Goal: Task Accomplishment & Management: Manage account settings

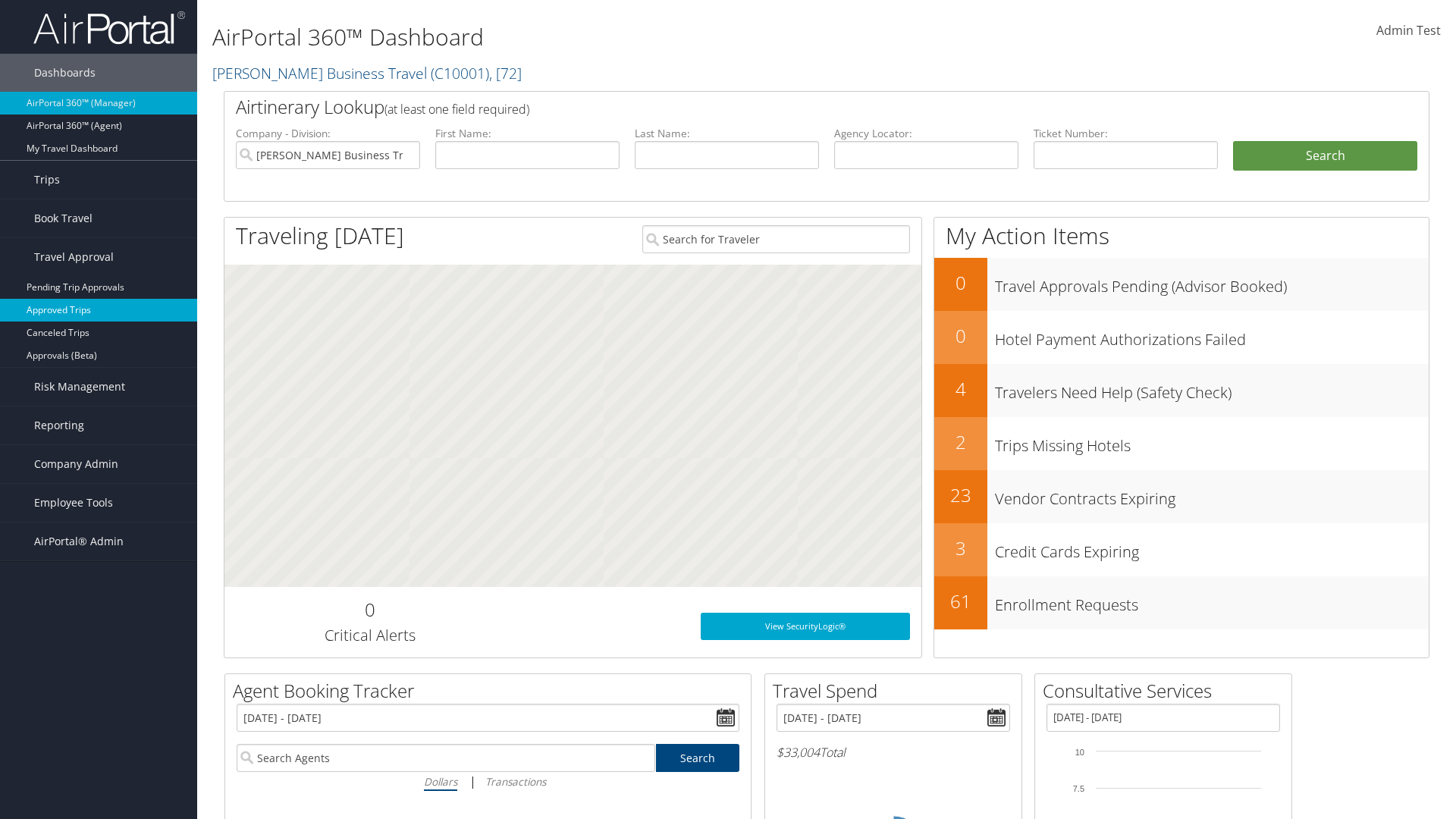
click at [99, 310] on link "Approved Trips" at bounding box center [98, 310] width 197 height 23
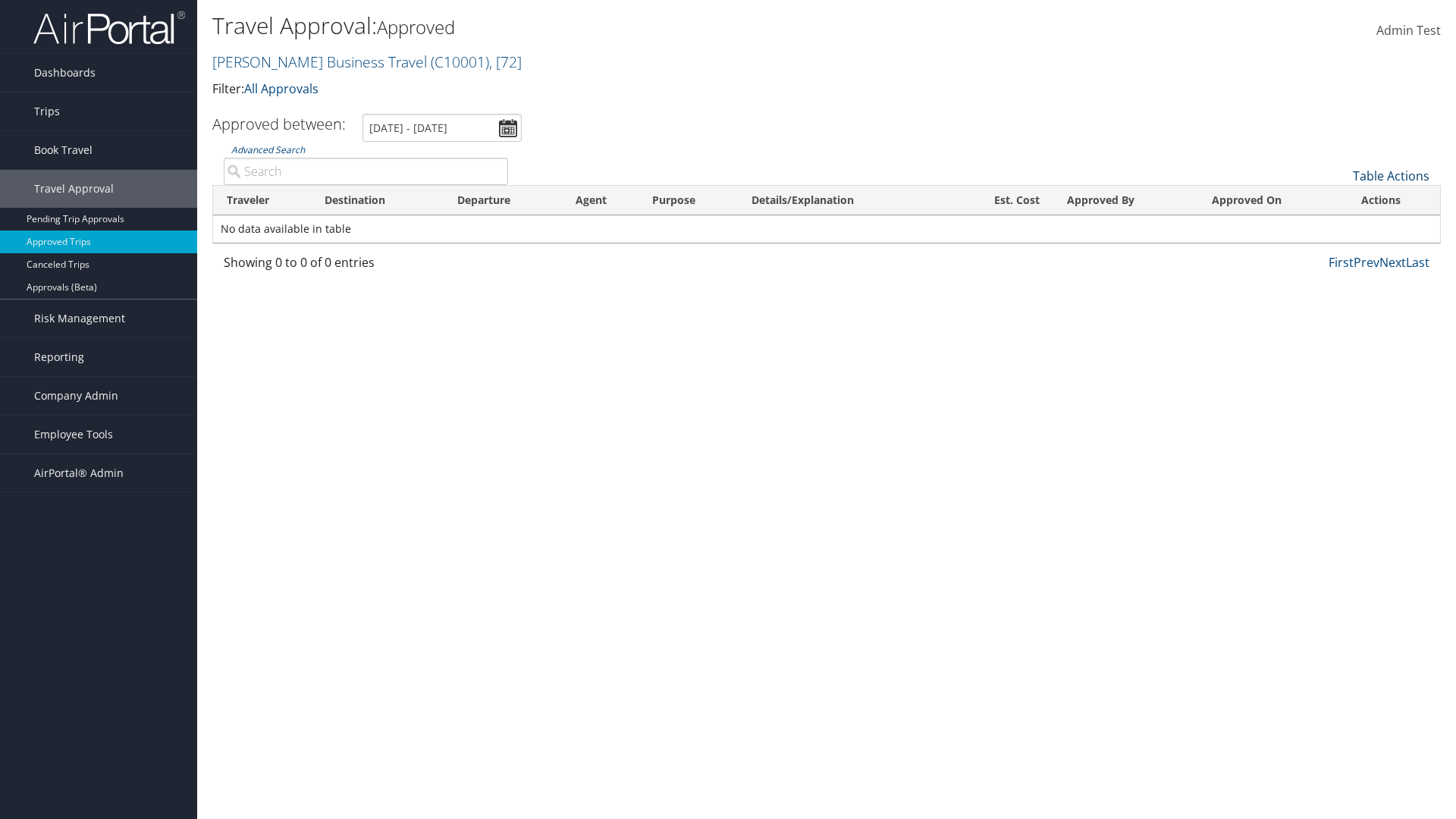
click at [1390, 176] on link "Table Actions" at bounding box center [1391, 176] width 77 height 17
click at [1340, 199] on link "Download Report" at bounding box center [1340, 199] width 199 height 26
click at [1390, 176] on link "Table Actions" at bounding box center [1391, 176] width 77 height 17
click at [1340, 225] on link "Column Visibility" at bounding box center [1340, 225] width 199 height 26
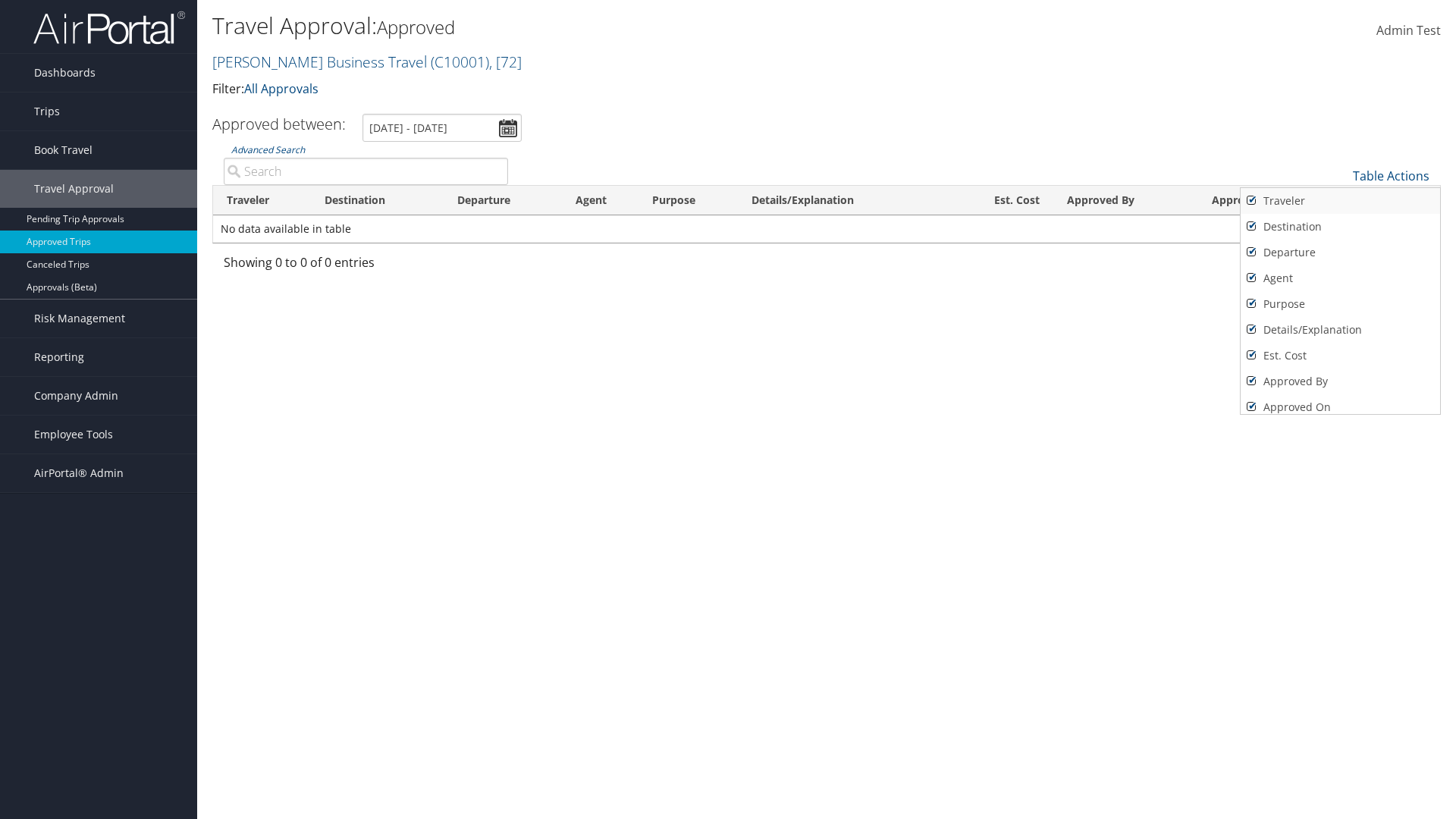
click at [1340, 201] on link "Traveler" at bounding box center [1340, 201] width 199 height 26
click at [1340, 227] on link "Destination" at bounding box center [1340, 227] width 199 height 26
click at [1340, 252] on link "Departure" at bounding box center [1340, 252] width 199 height 26
click at [1340, 279] on link "Agent" at bounding box center [1340, 279] width 199 height 26
click at [1340, 304] on link "Purpose" at bounding box center [1340, 304] width 199 height 26
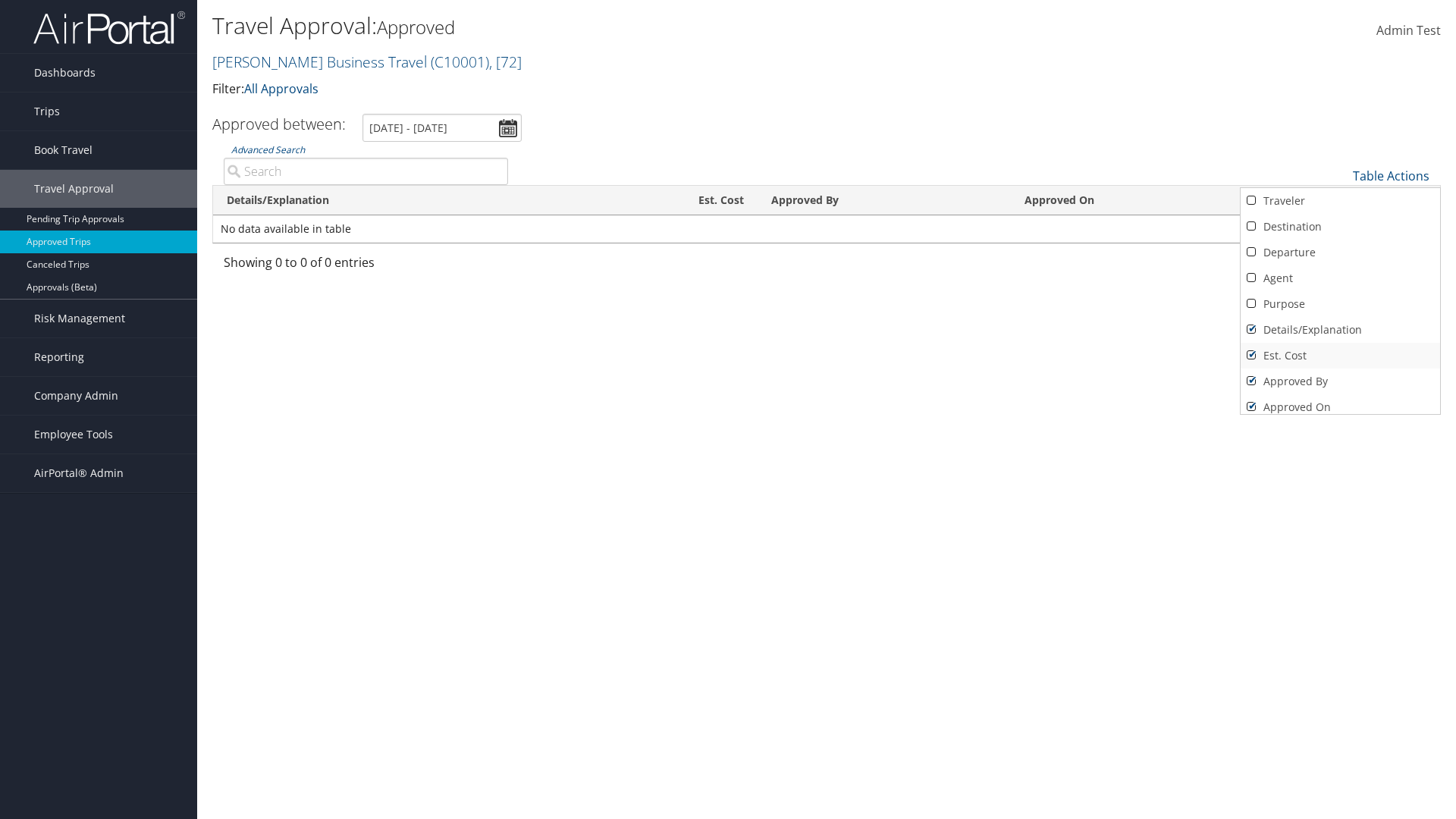
click at [1340, 330] on link "Details/Explanation" at bounding box center [1340, 330] width 199 height 26
click at [1340, 355] on link "Est. Cost" at bounding box center [1340, 355] width 199 height 26
click at [1340, 382] on link "Approved By" at bounding box center [1340, 382] width 199 height 26
click at [1340, 401] on link "Approved On" at bounding box center [1340, 407] width 199 height 26
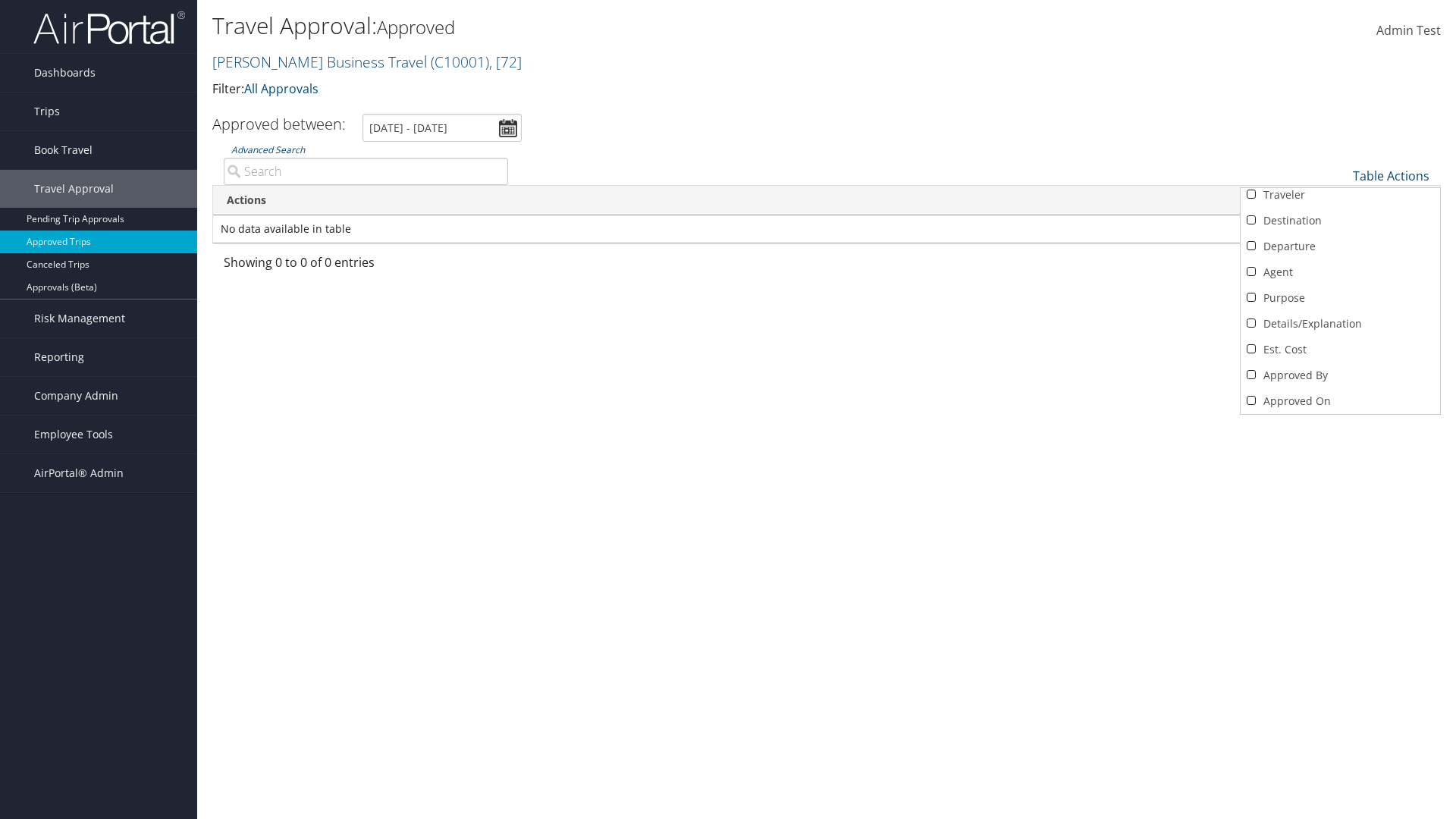
click at [728, 410] on div at bounding box center [728, 409] width 1456 height 819
click at [1390, 168] on link "Table Actions" at bounding box center [1391, 176] width 77 height 17
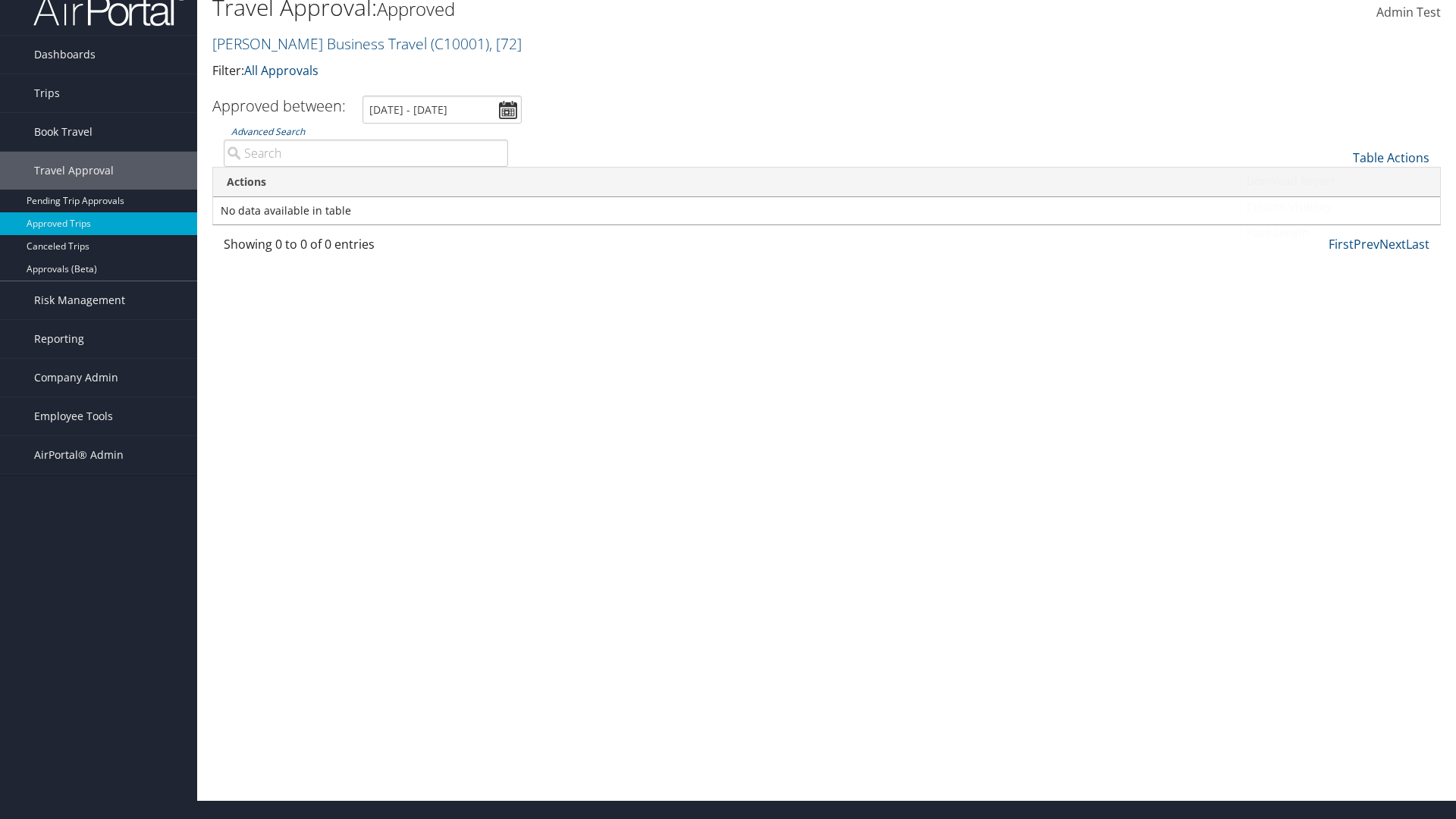
click at [1340, 207] on link "Column Visibility" at bounding box center [1340, 207] width 199 height 26
click at [1340, 183] on link "Traveler" at bounding box center [1340, 182] width 199 height 26
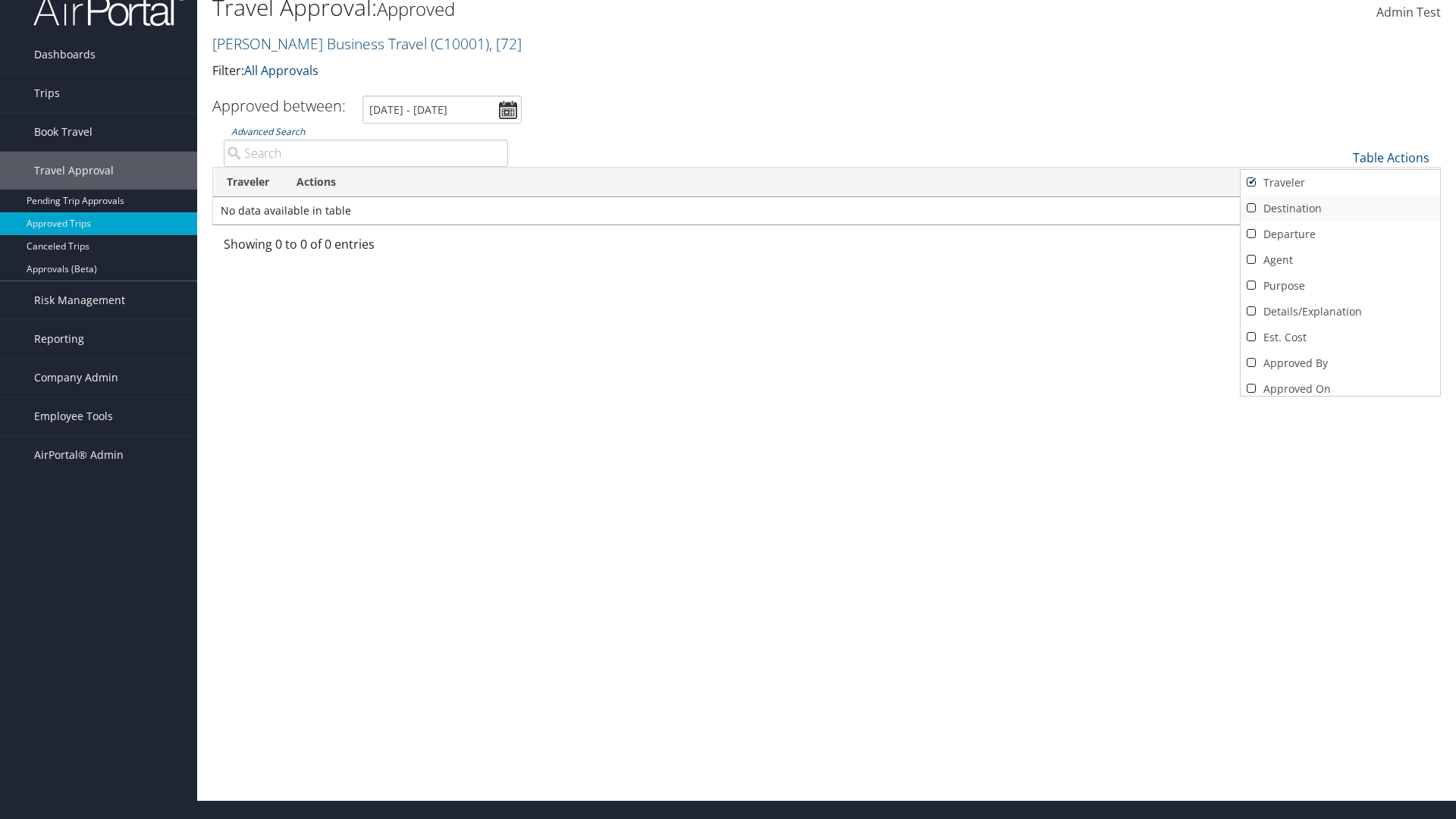
click at [1340, 209] on link "Destination" at bounding box center [1340, 209] width 199 height 26
click at [1340, 234] on link "Departure" at bounding box center [1340, 234] width 199 height 26
click at [1340, 260] on link "Agent" at bounding box center [1340, 260] width 199 height 26
click at [1340, 286] on link "Purpose" at bounding box center [1340, 285] width 199 height 26
click at [1340, 312] on link "Details/Explanation" at bounding box center [1340, 312] width 199 height 26
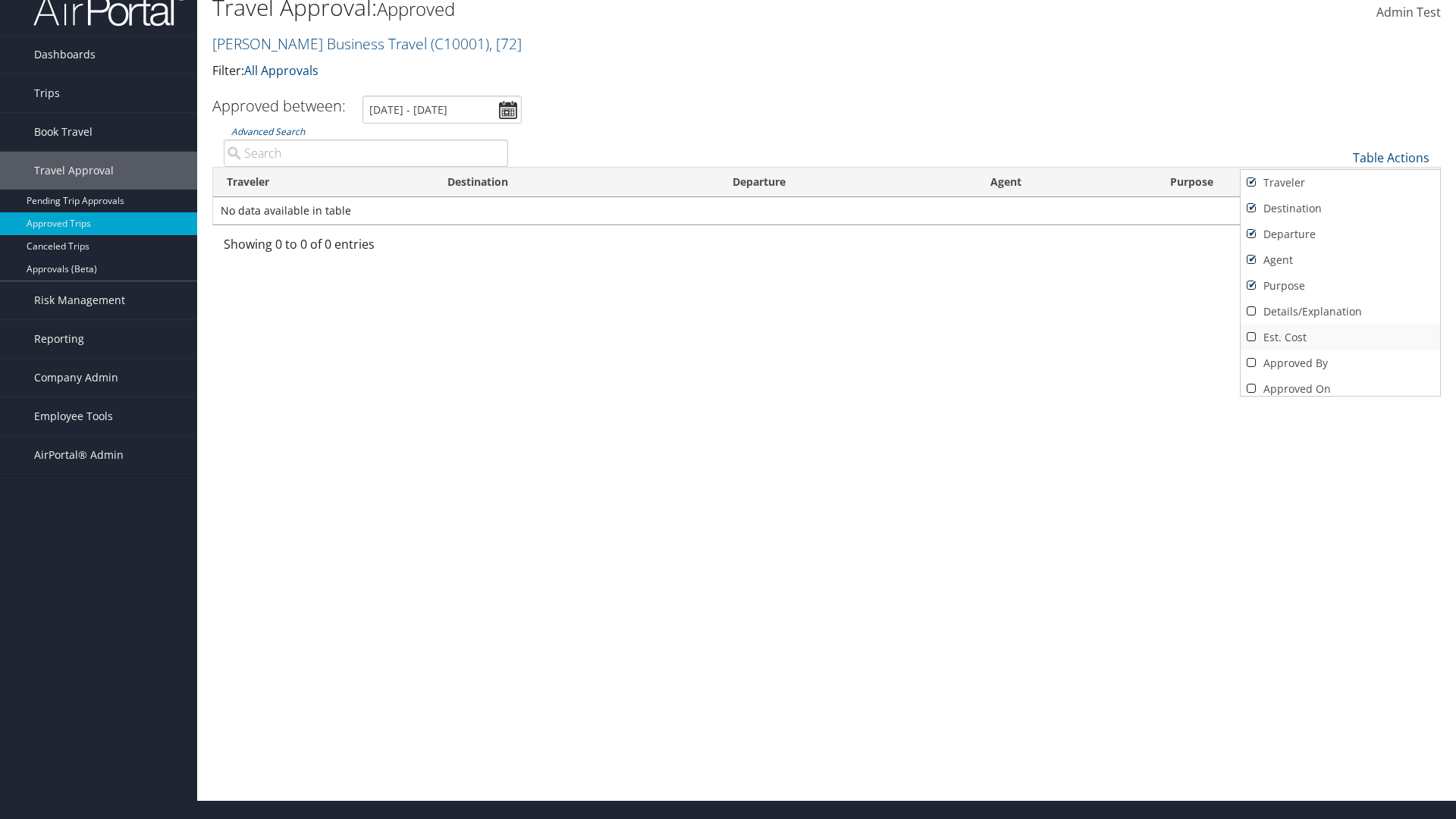
click at [1340, 337] on link "Est. Cost" at bounding box center [1340, 337] width 199 height 26
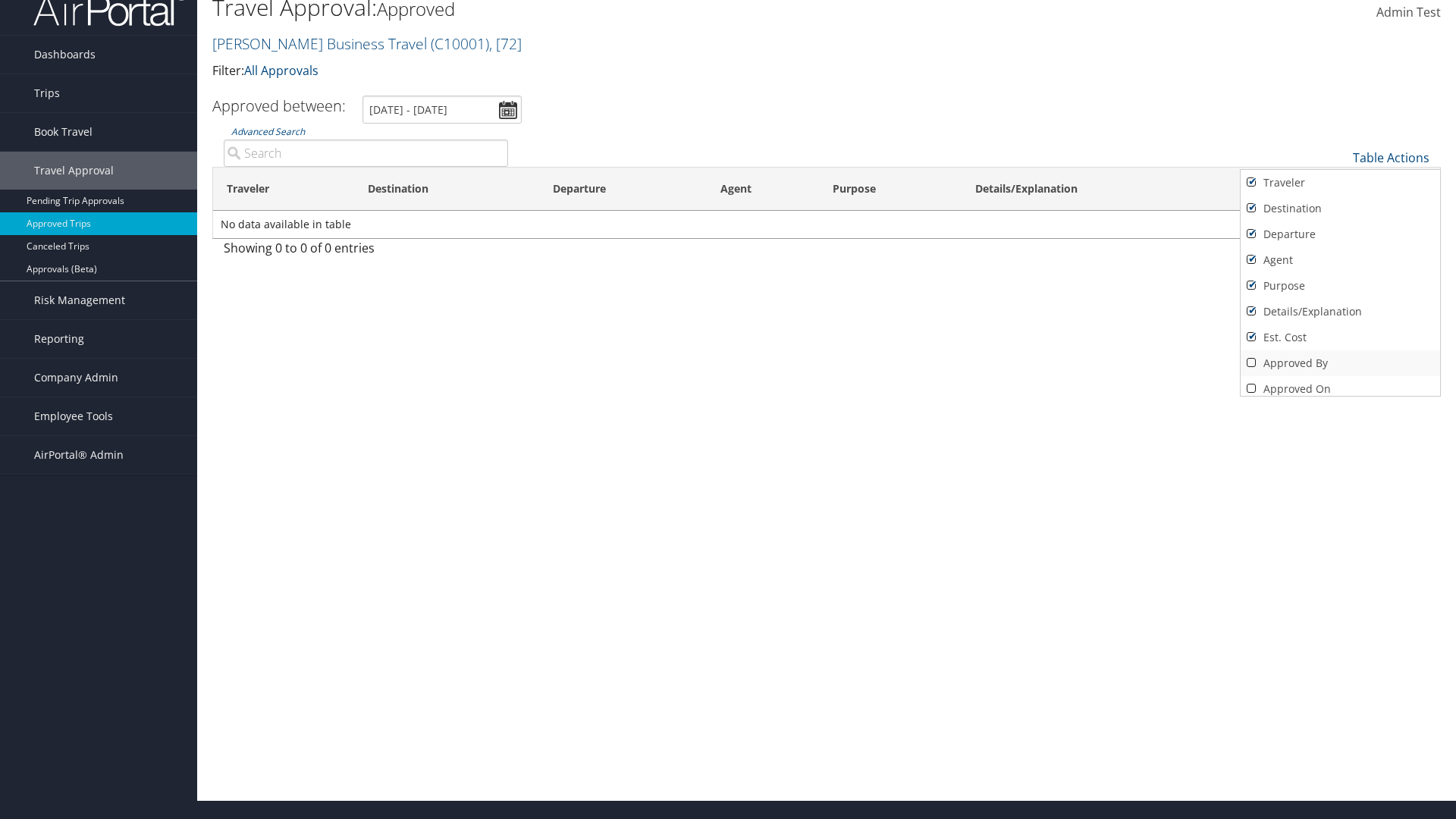
click at [1340, 363] on link "Approved By" at bounding box center [1340, 363] width 199 height 26
click at [1340, 383] on link "Approved On" at bounding box center [1340, 389] width 199 height 26
click at [728, 410] on div at bounding box center [728, 409] width 1456 height 819
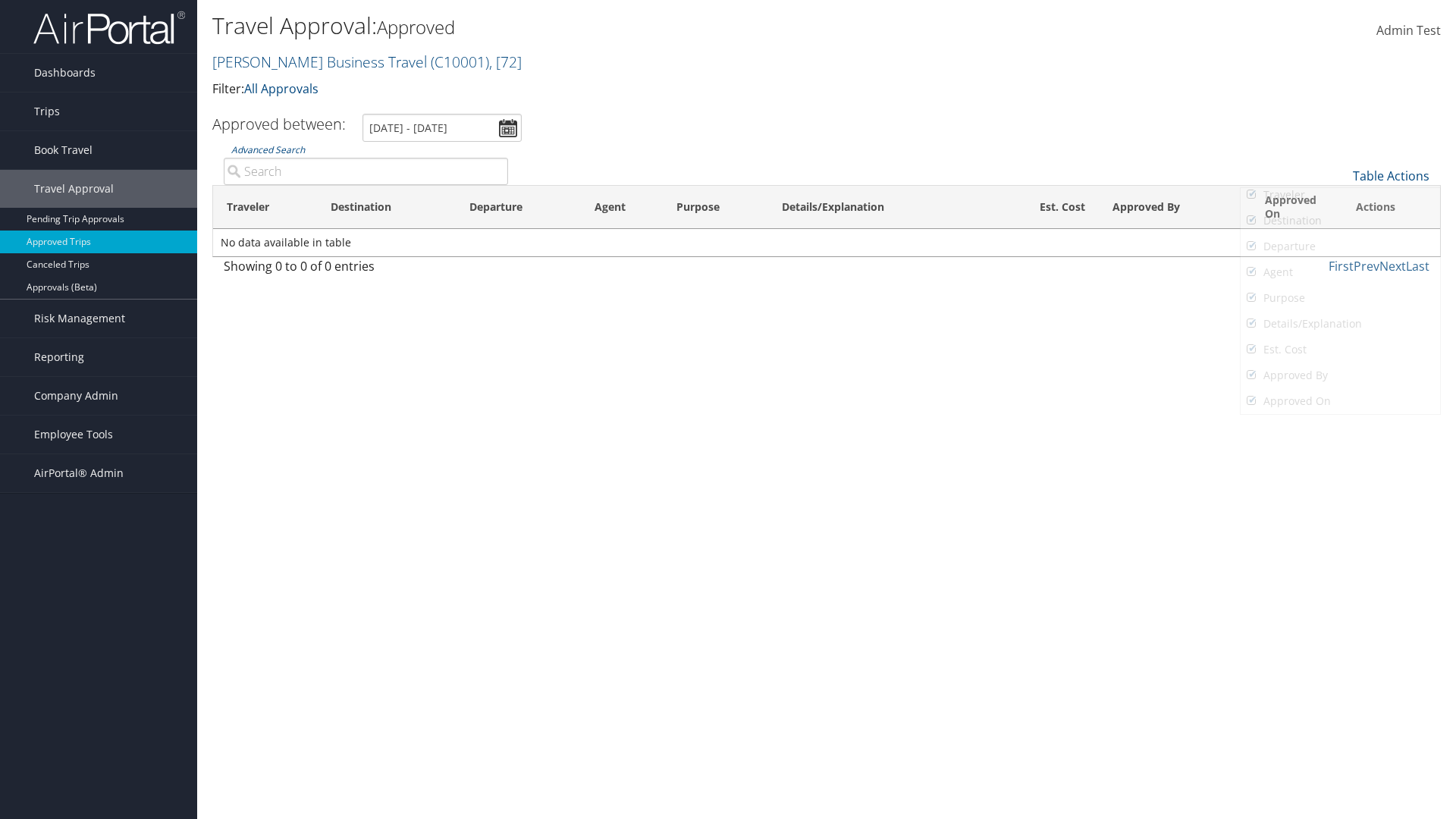
scroll to position [18, 0]
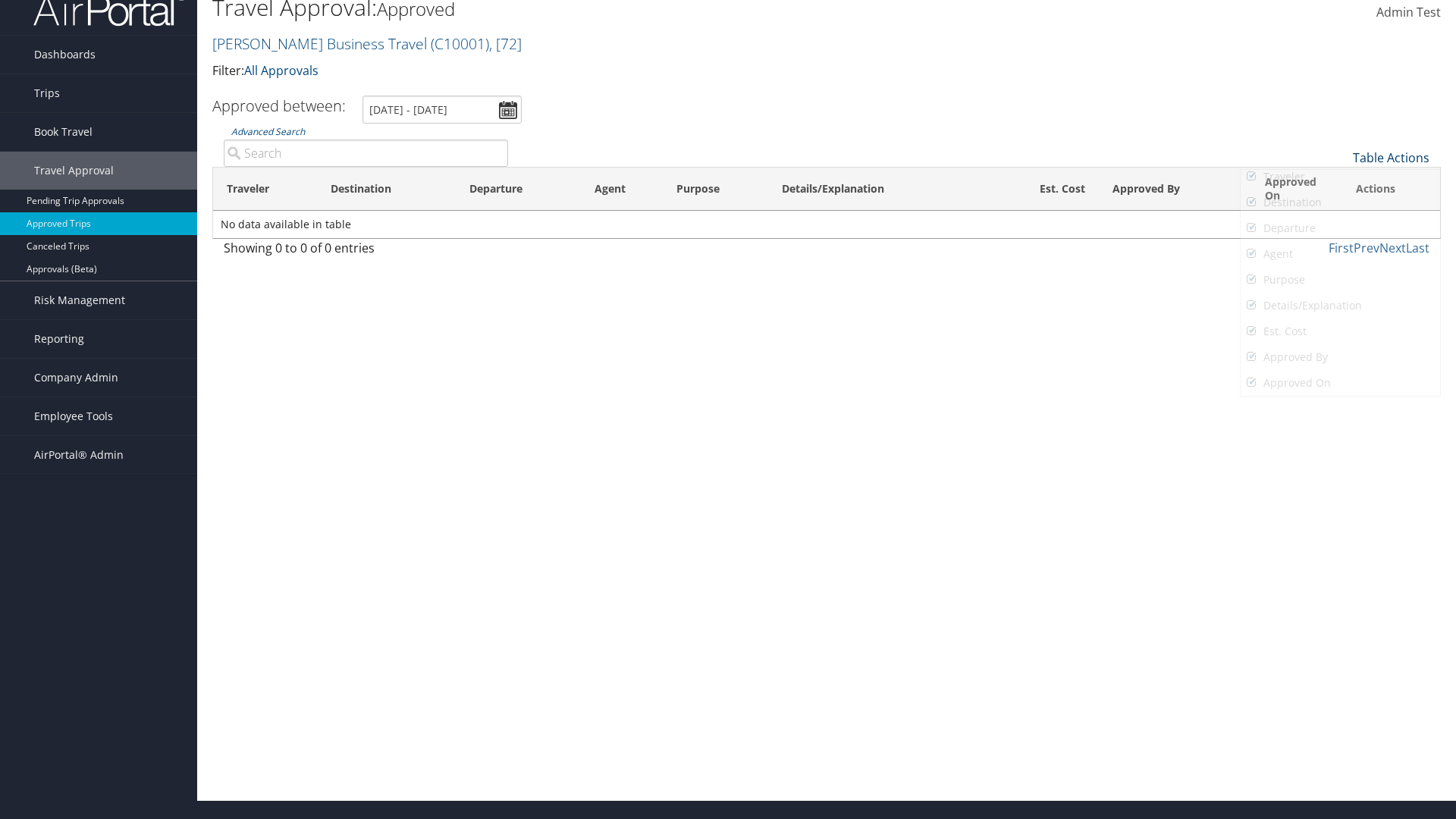
click at [1390, 158] on link "Table Actions" at bounding box center [1391, 158] width 77 height 17
click at [1340, 233] on link "Page Length" at bounding box center [1340, 233] width 199 height 26
